Goal: Check status: Check status

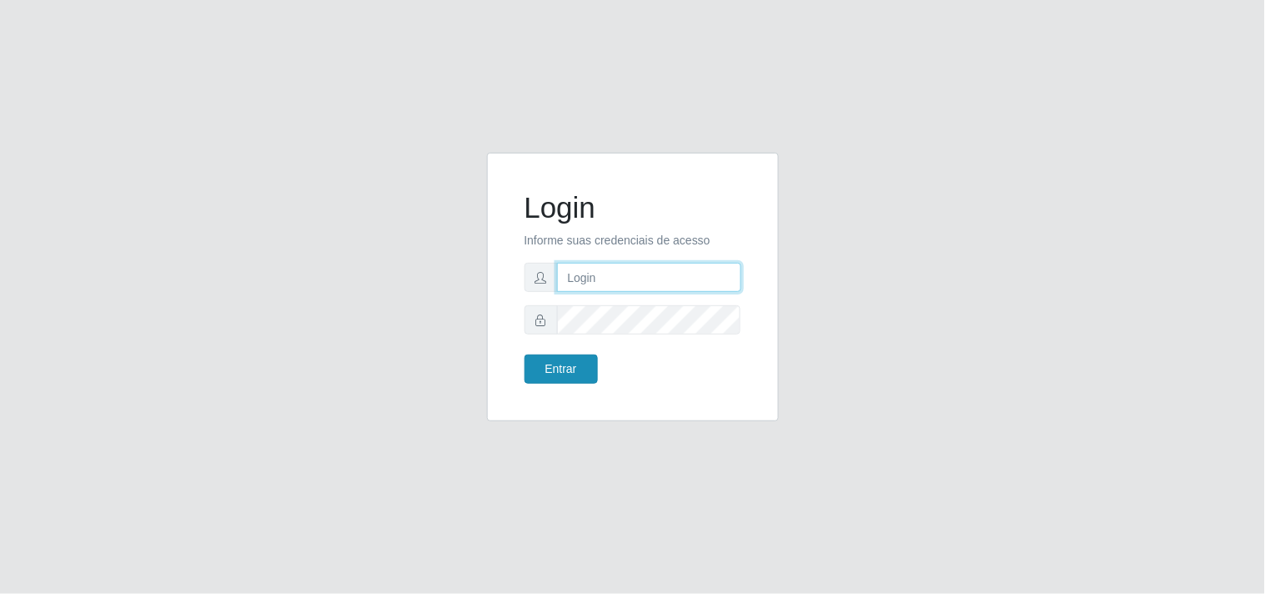
type input "[EMAIL_ADDRESS][DOMAIN_NAME]"
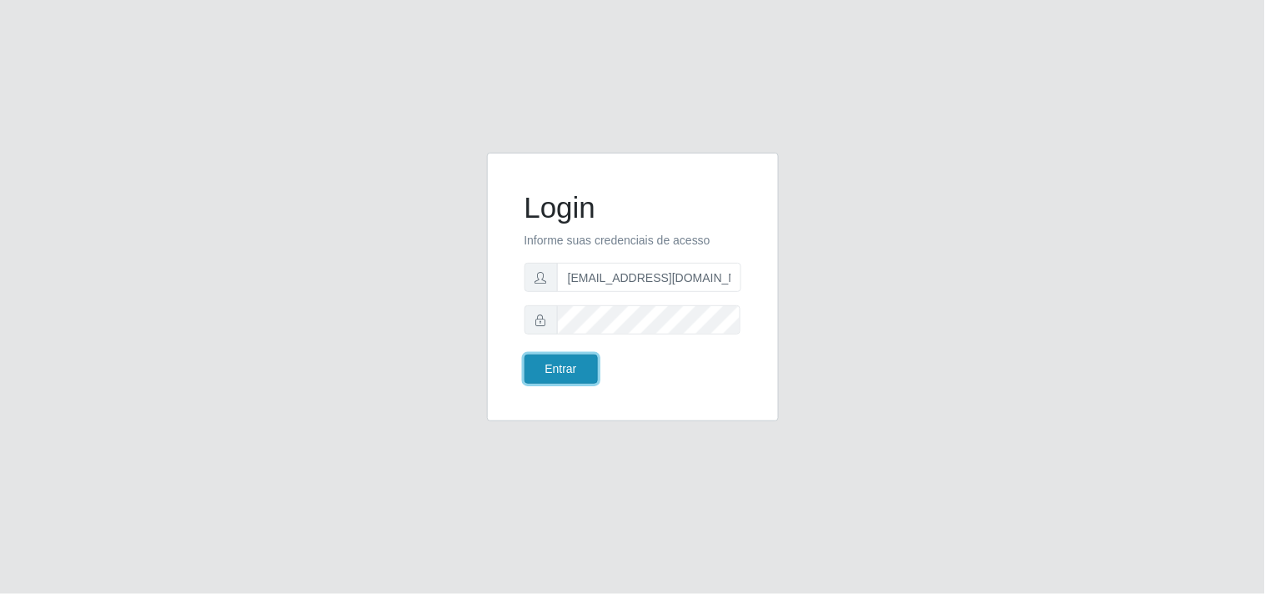
click at [548, 356] on button "Entrar" at bounding box center [561, 369] width 73 height 29
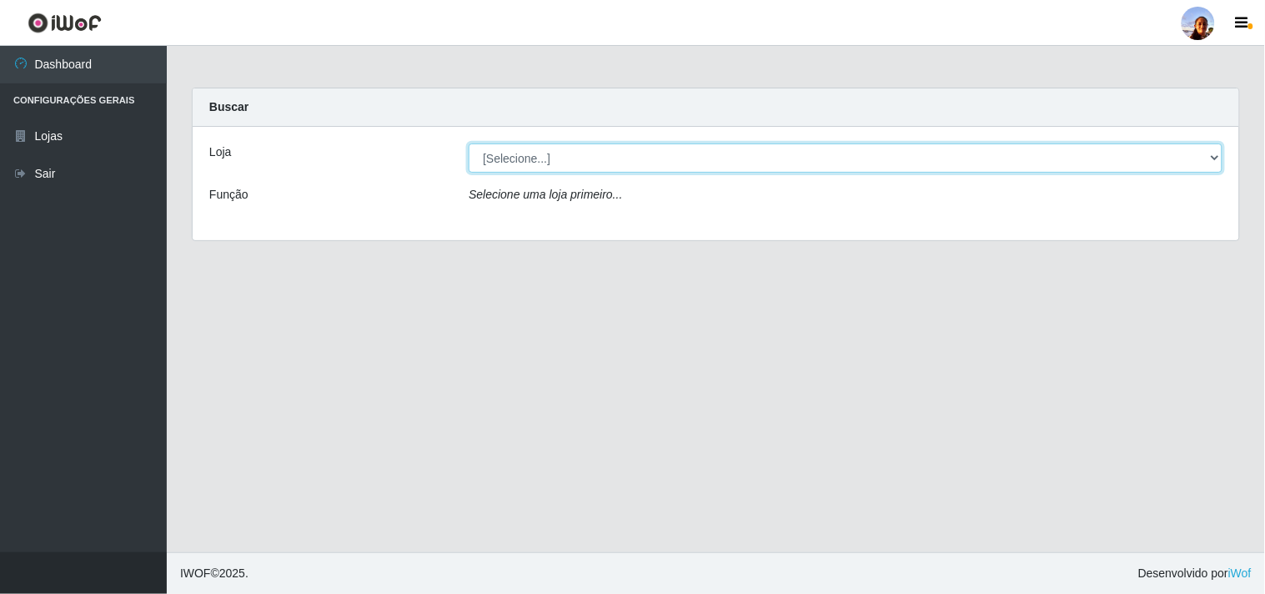
click at [1202, 152] on select "[Selecione...] Supermercado [GEOGRAPHIC_DATA]" at bounding box center [846, 157] width 754 height 29
select select "166"
click at [469, 143] on select "[Selecione...] Supermercado [GEOGRAPHIC_DATA]" at bounding box center [846, 157] width 754 height 29
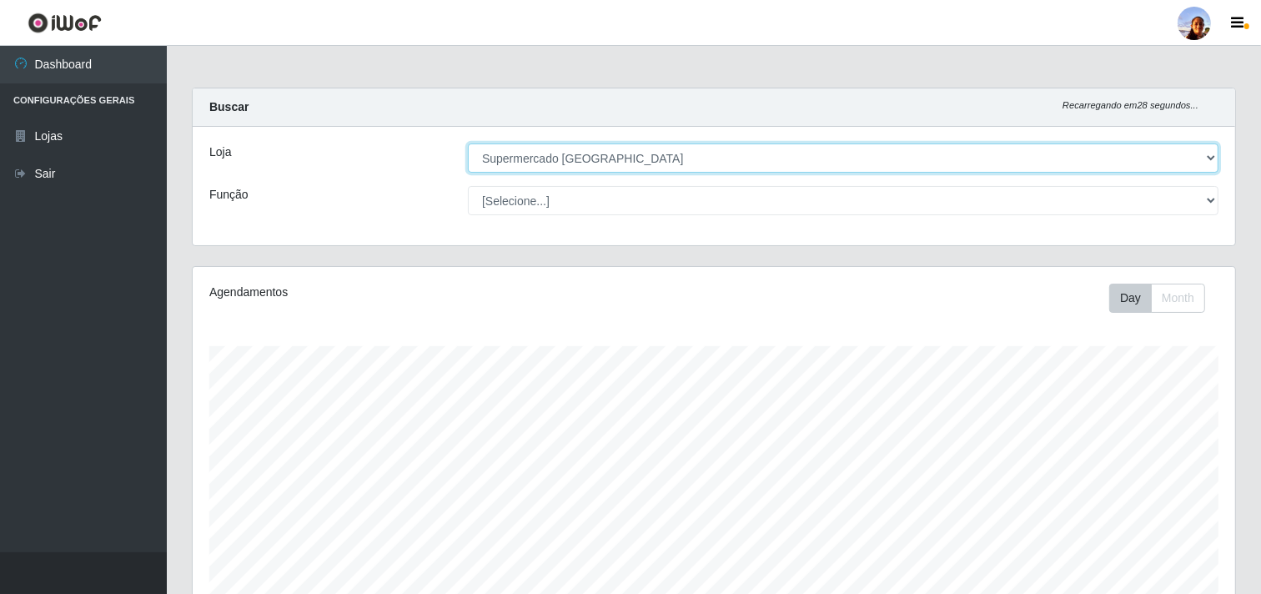
scroll to position [345, 1043]
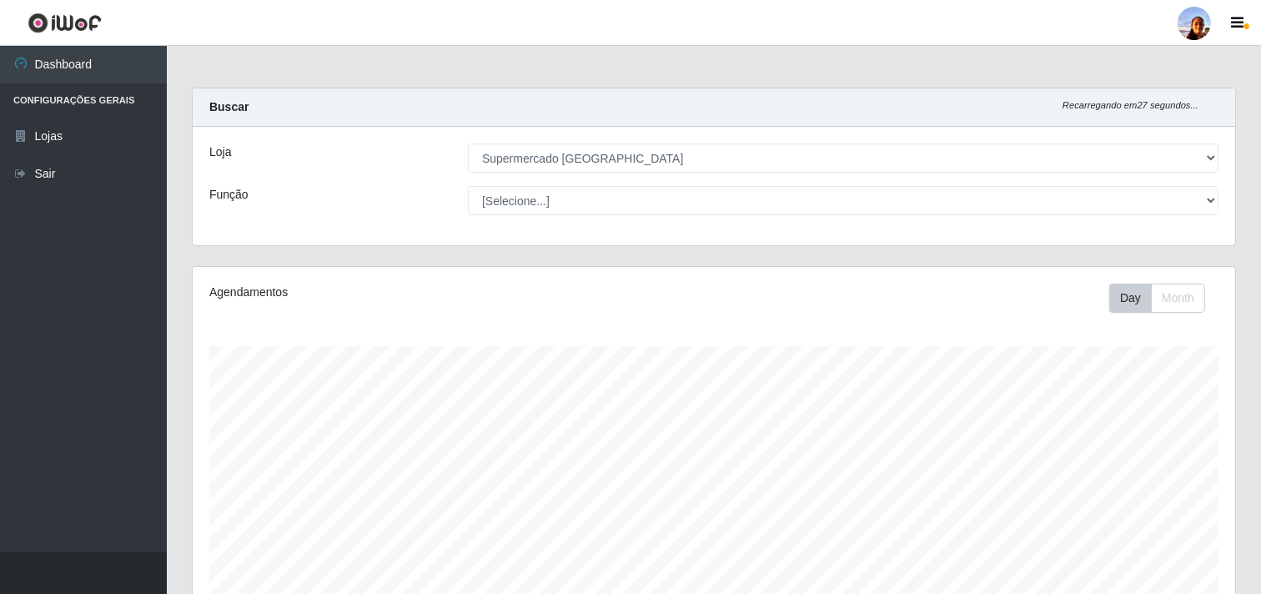
click at [1260, 501] on div "Carregando... Buscar Recarregando em 27 segundos... Loja [Selecione...] Superme…" at bounding box center [714, 429] width 1094 height 682
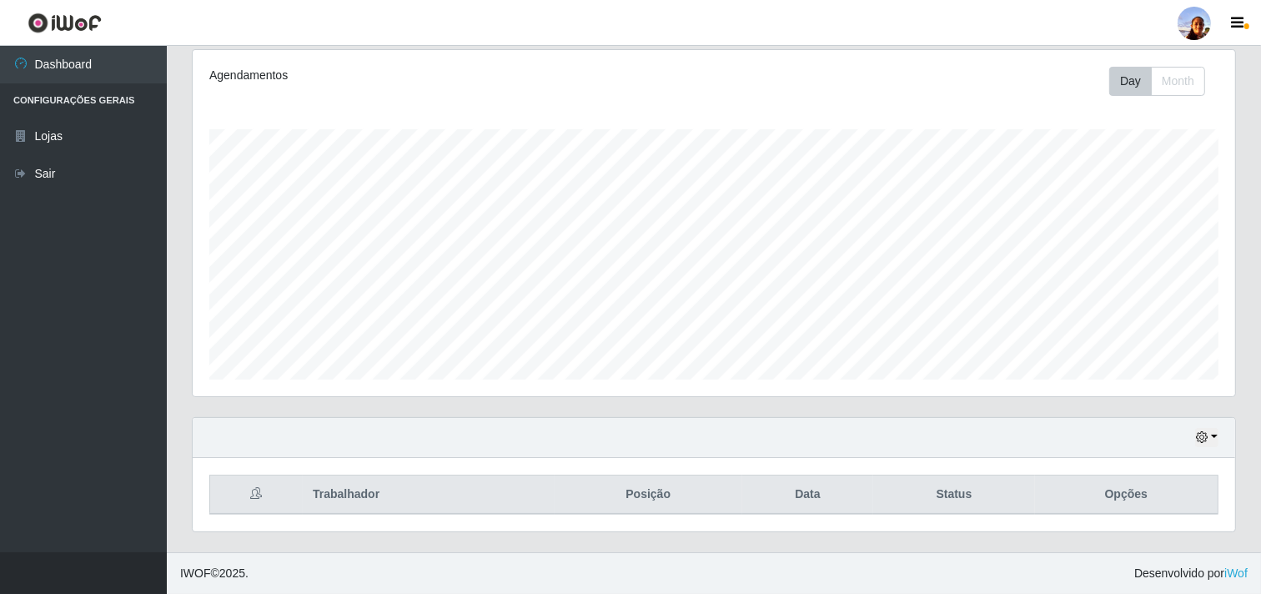
click at [1258, 554] on footer "IWOF © 2025 . Desenvolvido por iWof" at bounding box center [714, 573] width 1094 height 42
click at [1195, 440] on div "Hoje 1 dia 3 dias 1 Semana Não encerrados" at bounding box center [714, 438] width 1043 height 40
click at [1255, 133] on div "Carregando... Buscar Recarregando em 14 segundos... Loja [Selecione...] Superme…" at bounding box center [714, 212] width 1094 height 682
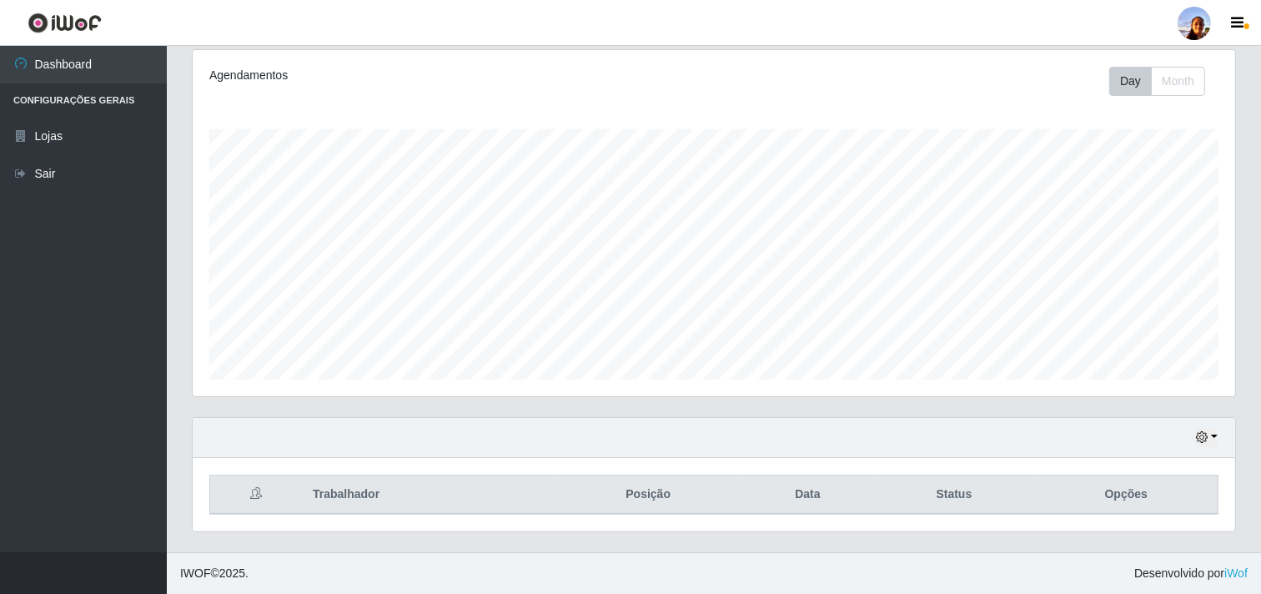
scroll to position [0, 0]
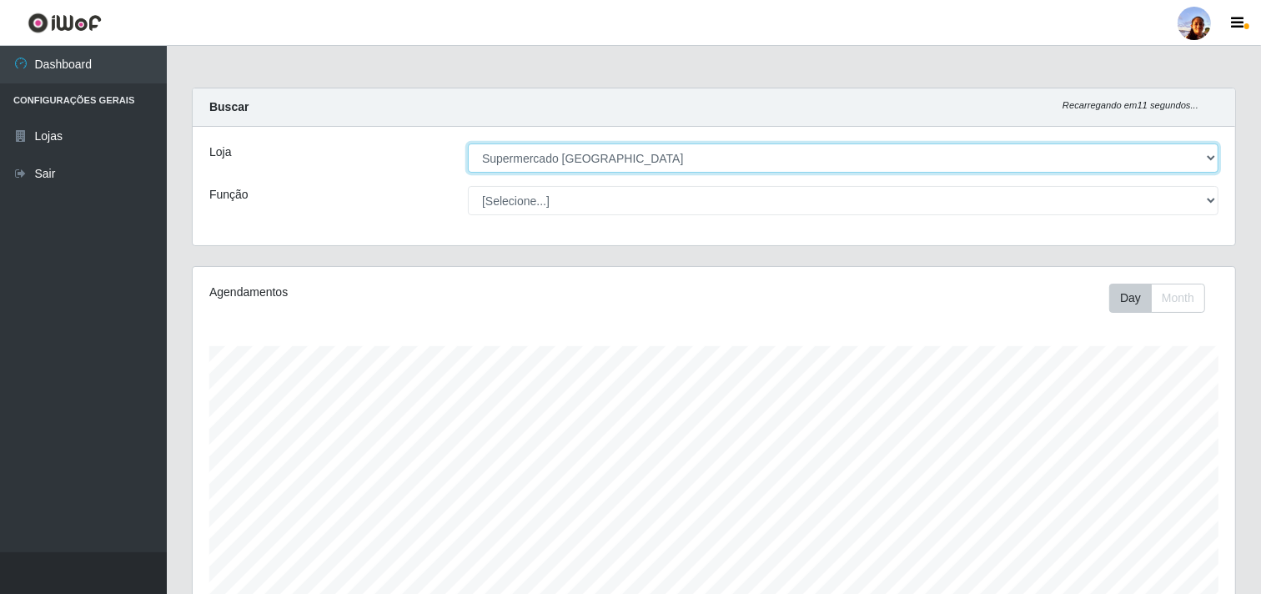
click at [1175, 170] on select "[Selecione...] Supermercado [GEOGRAPHIC_DATA]" at bounding box center [843, 157] width 751 height 29
click at [468, 143] on select "[Selecione...] Supermercado [GEOGRAPHIC_DATA]" at bounding box center [843, 157] width 751 height 29
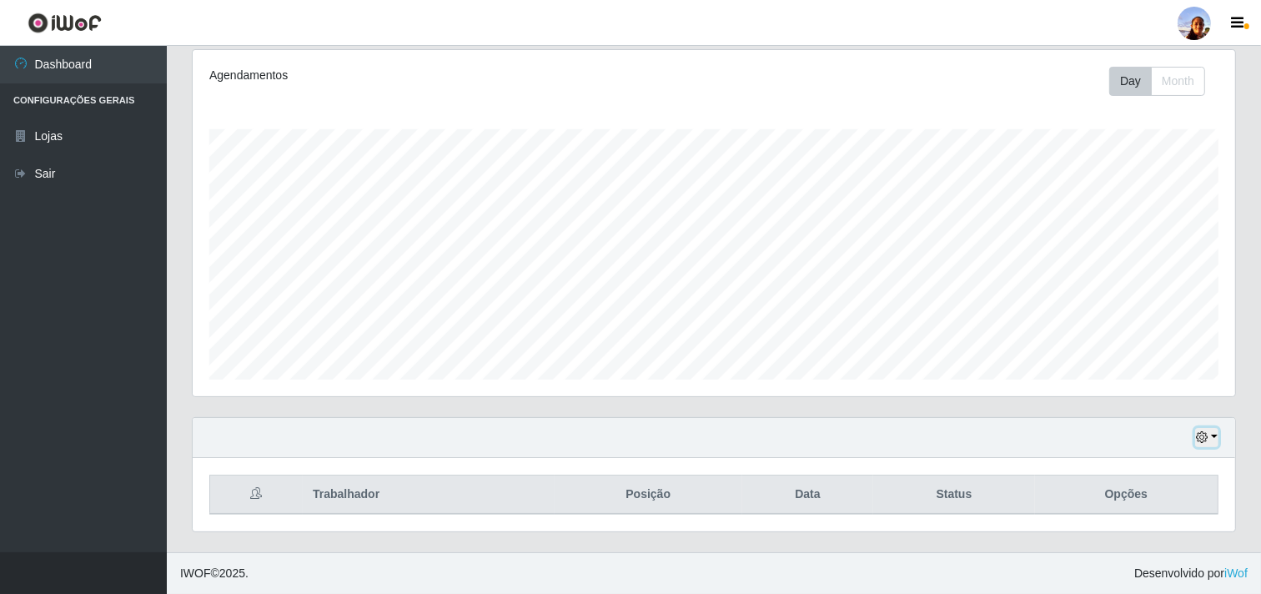
click at [1196, 435] on icon "button" at bounding box center [1202, 437] width 12 height 12
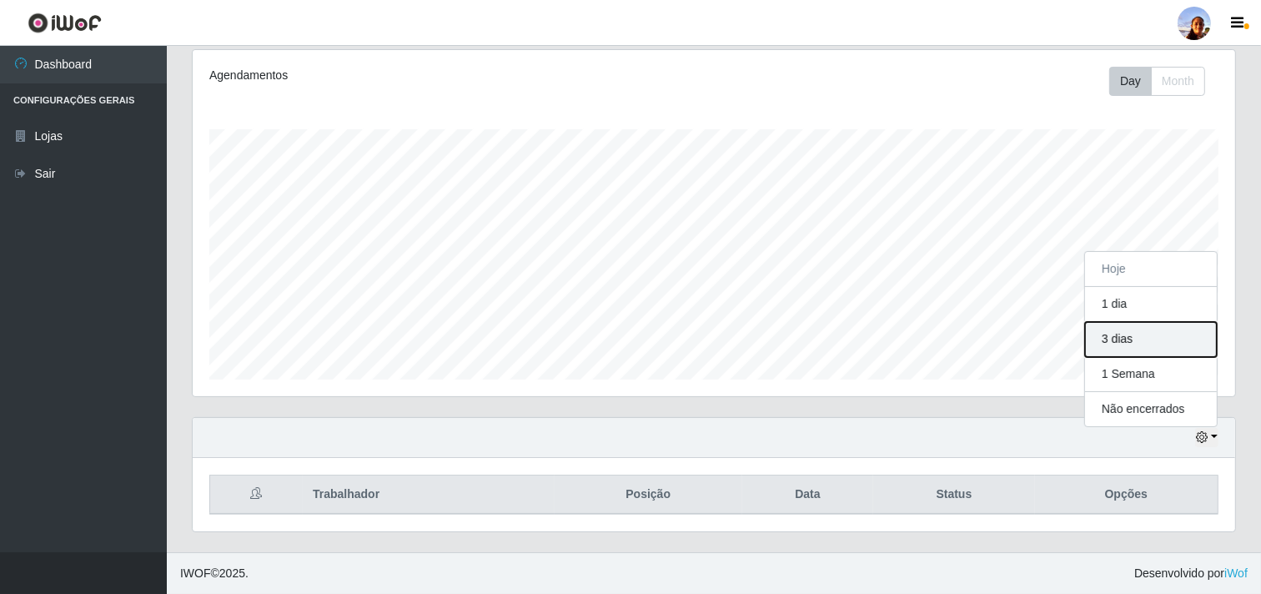
click at [1163, 336] on button "3 dias" at bounding box center [1151, 339] width 132 height 35
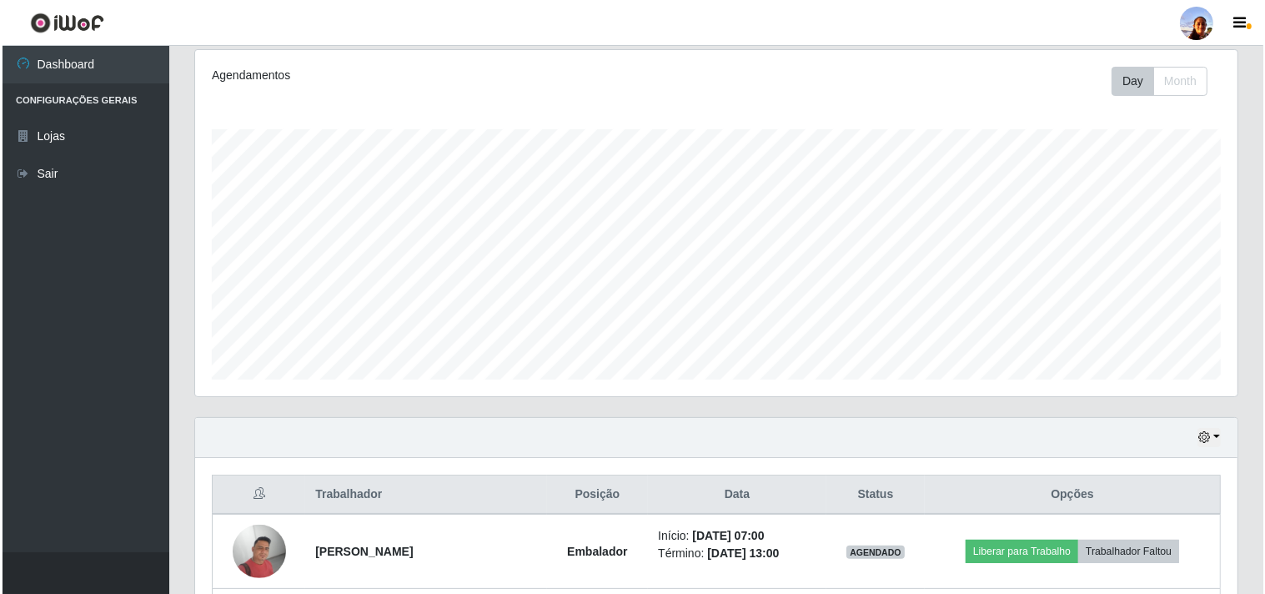
scroll to position [514, 0]
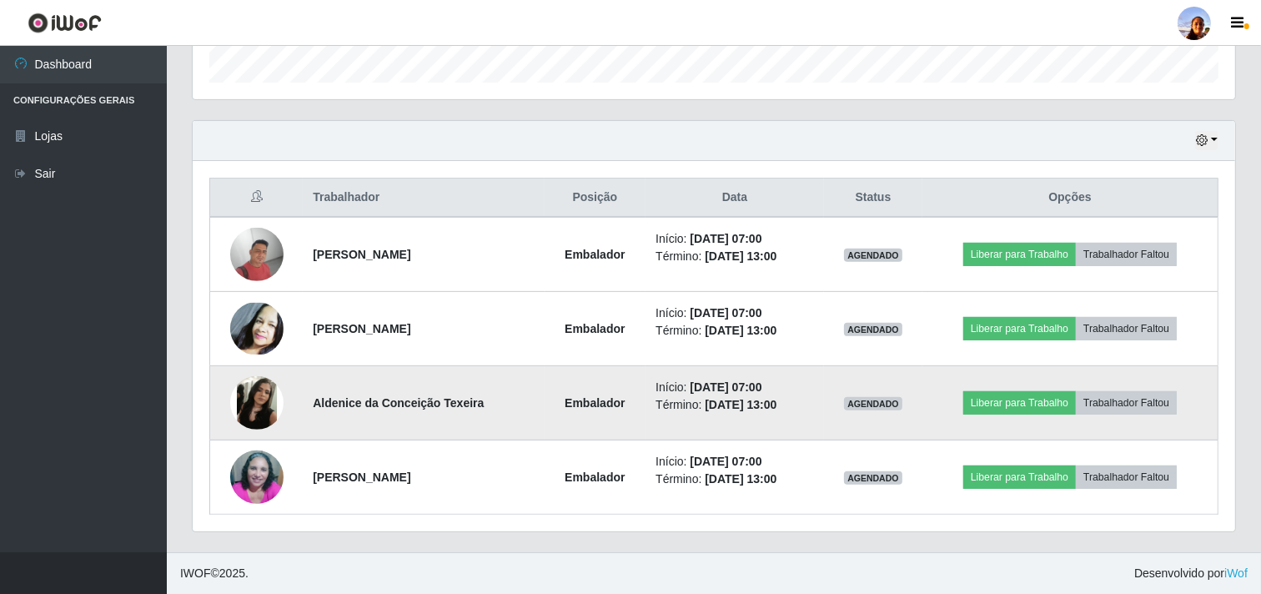
click at [238, 407] on img at bounding box center [256, 402] width 53 height 53
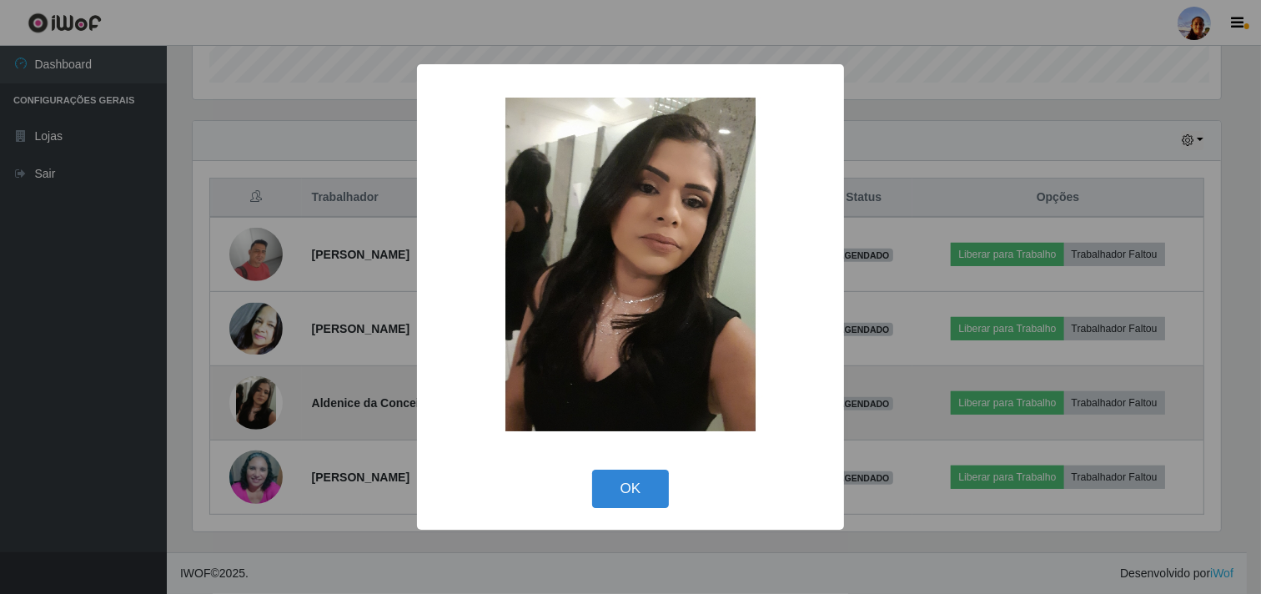
scroll to position [345, 1032]
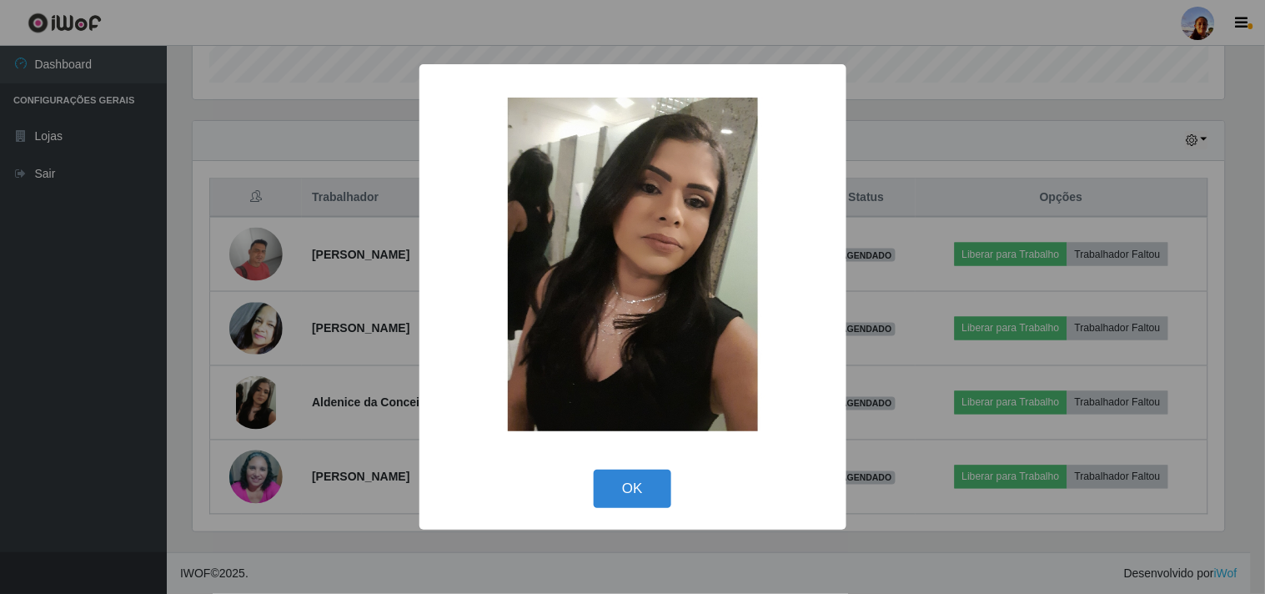
click at [641, 510] on div "OK Cancel" at bounding box center [633, 489] width 394 height 48
drag, startPoint x: 601, startPoint y: 511, endPoint x: 616, endPoint y: 499, distance: 19.5
click at [616, 499] on div "OK Cancel" at bounding box center [633, 489] width 394 height 48
click at [616, 499] on button "OK" at bounding box center [633, 489] width 78 height 39
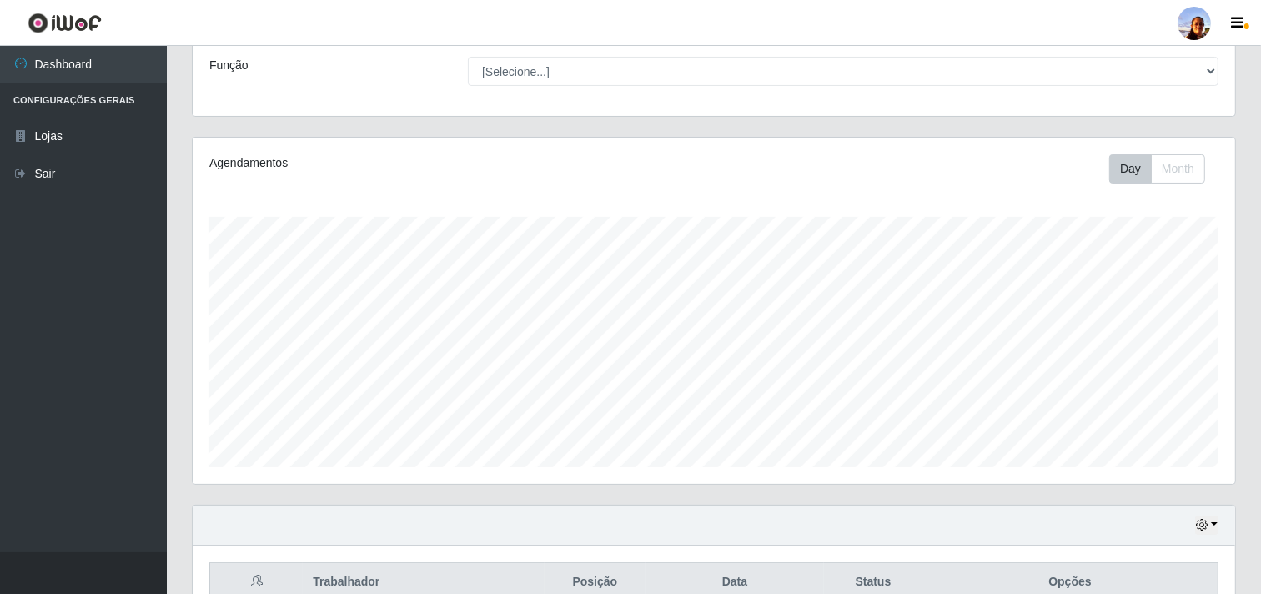
scroll to position [71, 0]
